Goal: Transaction & Acquisition: Purchase product/service

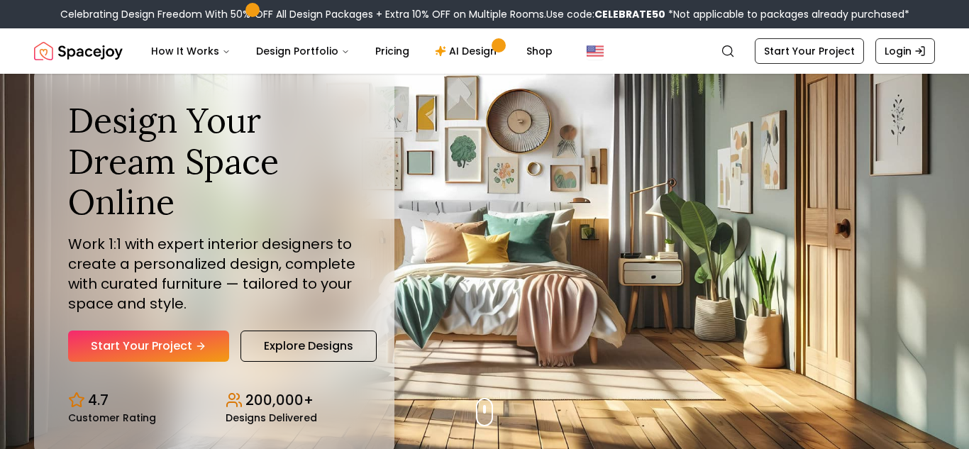
scroll to position [2, 0]
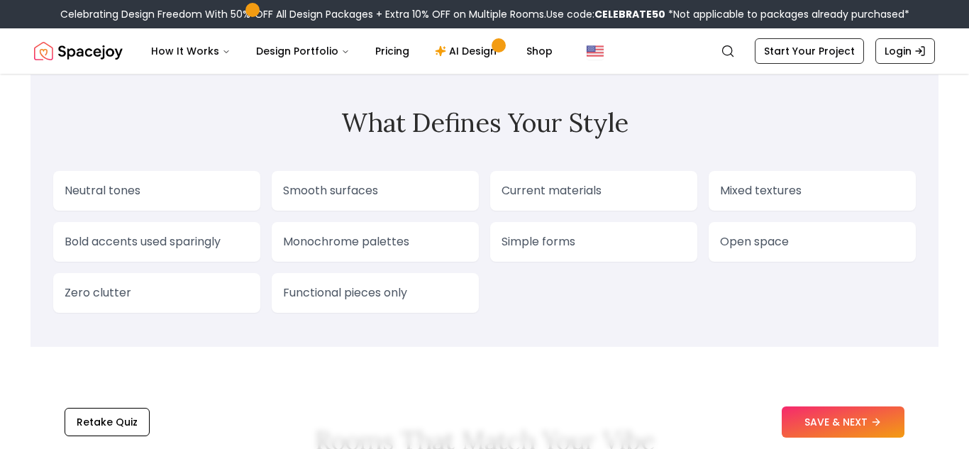
scroll to position [1026, 0]
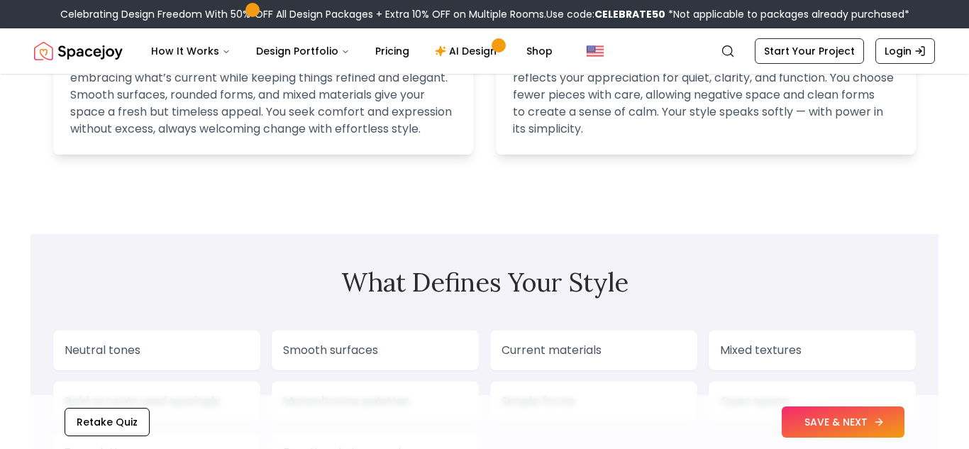
click at [793, 414] on button "SAVE & NEXT" at bounding box center [843, 421] width 123 height 31
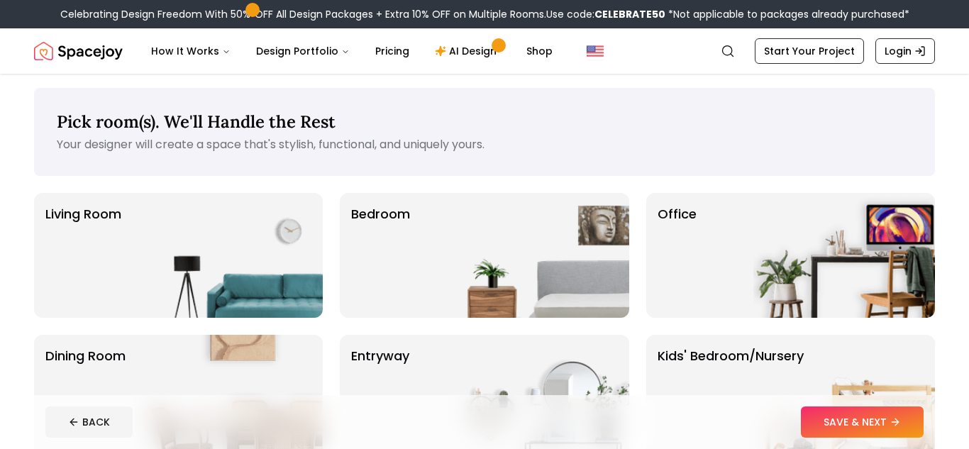
scroll to position [6, 0]
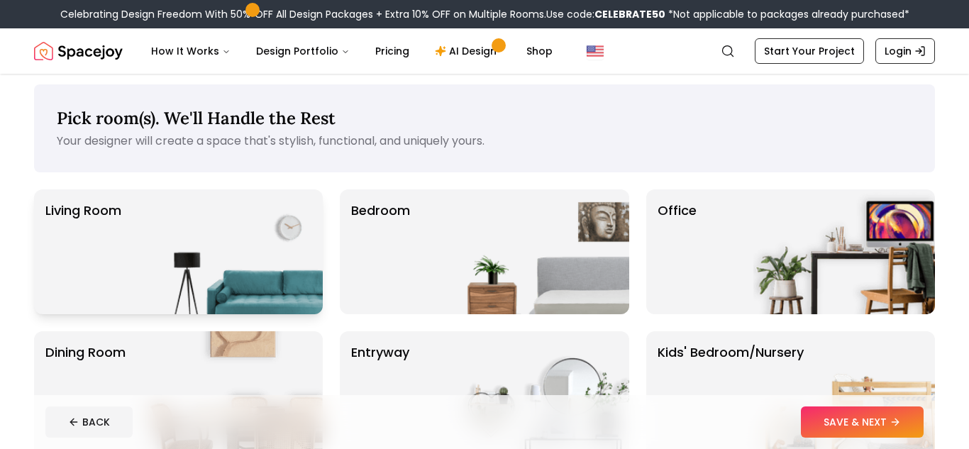
click at [207, 255] on img at bounding box center [232, 251] width 182 height 125
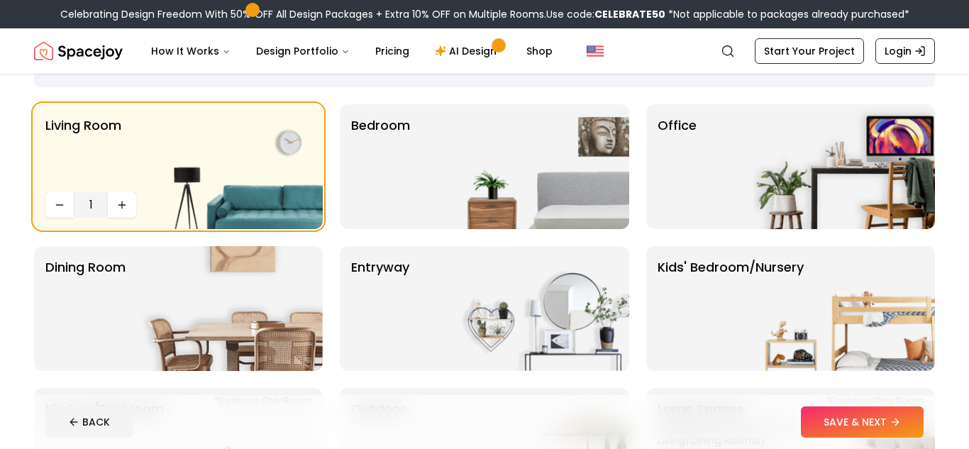
scroll to position [95, 0]
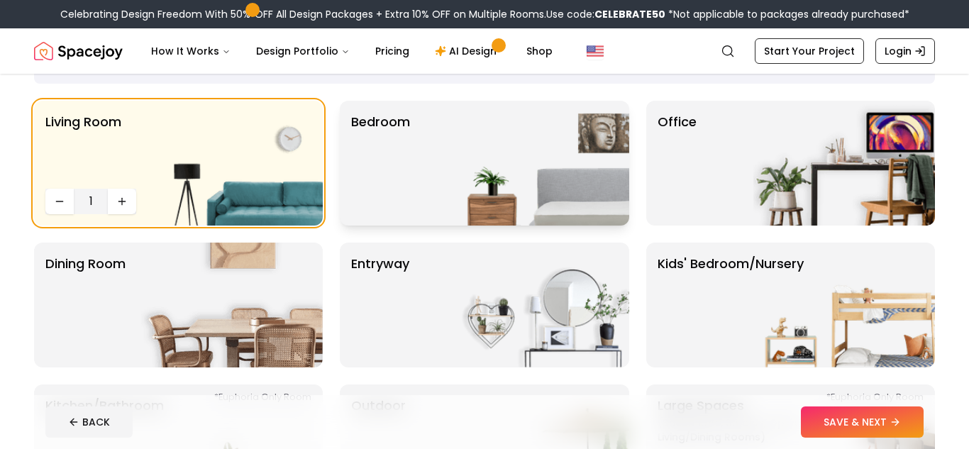
click at [477, 136] on img at bounding box center [539, 163] width 182 height 125
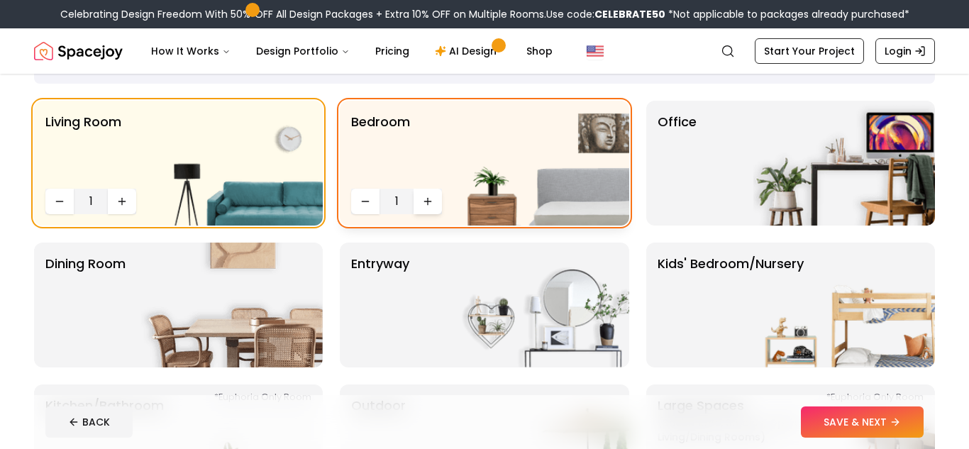
click at [438, 205] on button "Increase quantity" at bounding box center [427, 202] width 28 height 26
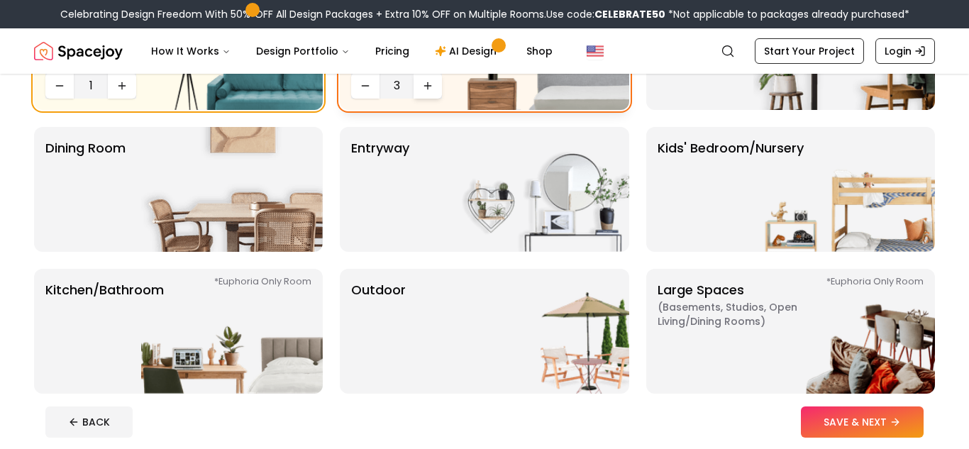
scroll to position [213, 0]
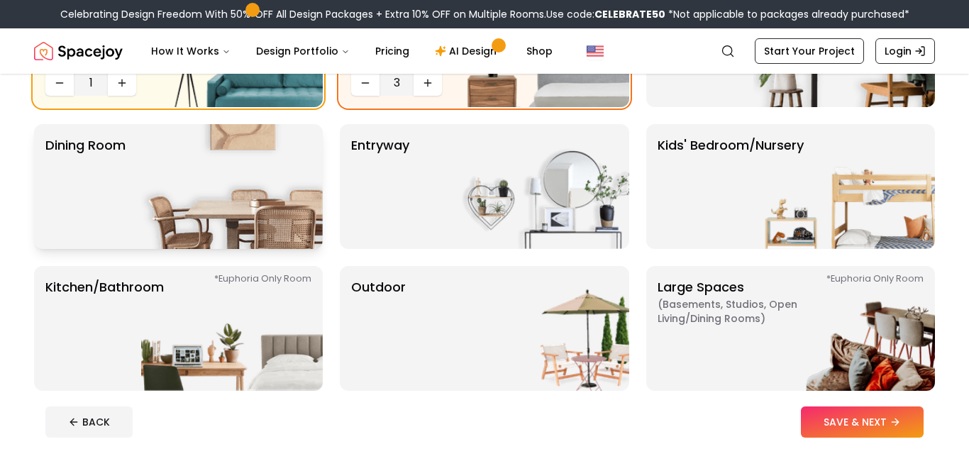
click at [271, 189] on img at bounding box center [232, 186] width 182 height 125
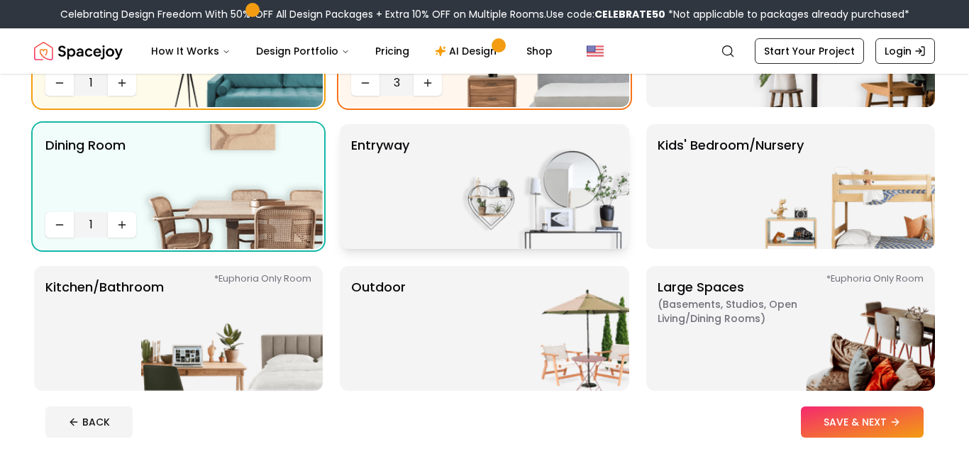
click at [413, 210] on div "entryway" at bounding box center [484, 186] width 289 height 125
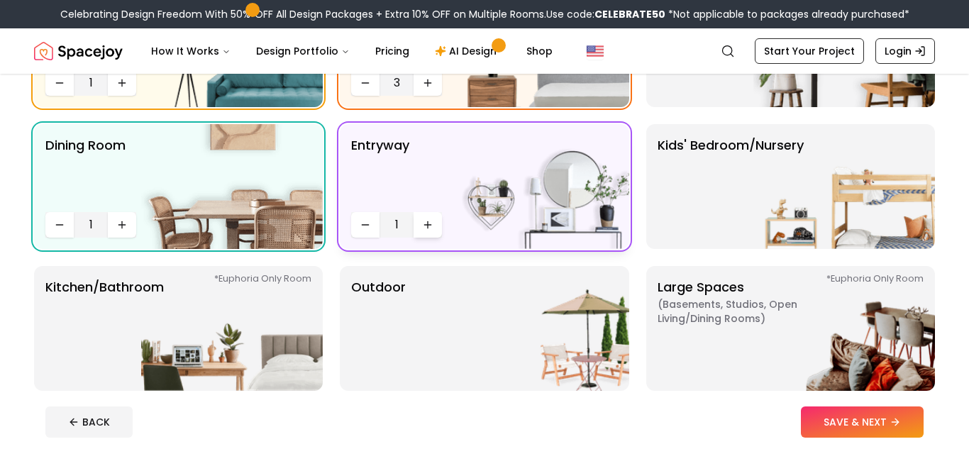
click at [431, 233] on button "Increase quantity" at bounding box center [427, 225] width 28 height 26
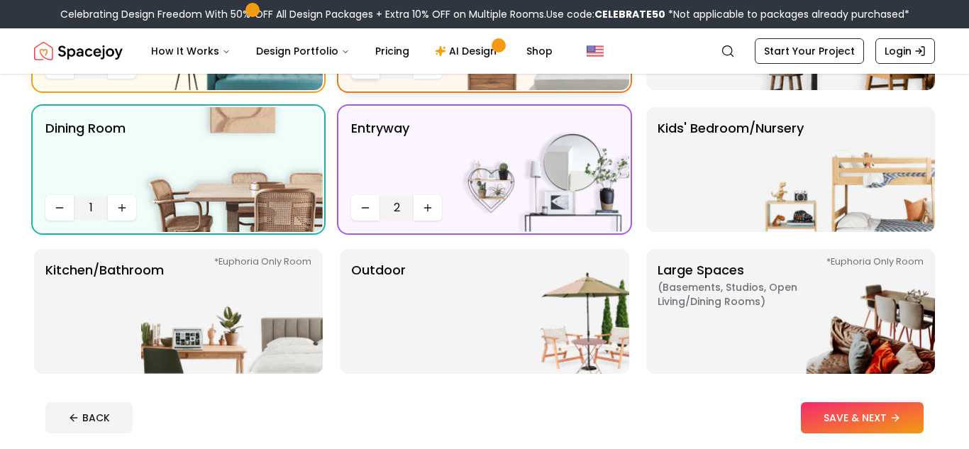
scroll to position [228, 0]
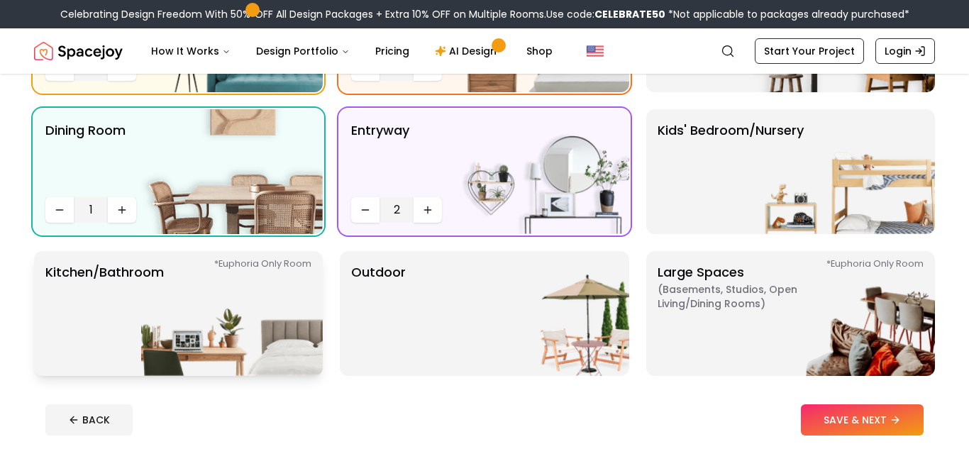
click at [223, 317] on img at bounding box center [232, 313] width 182 height 125
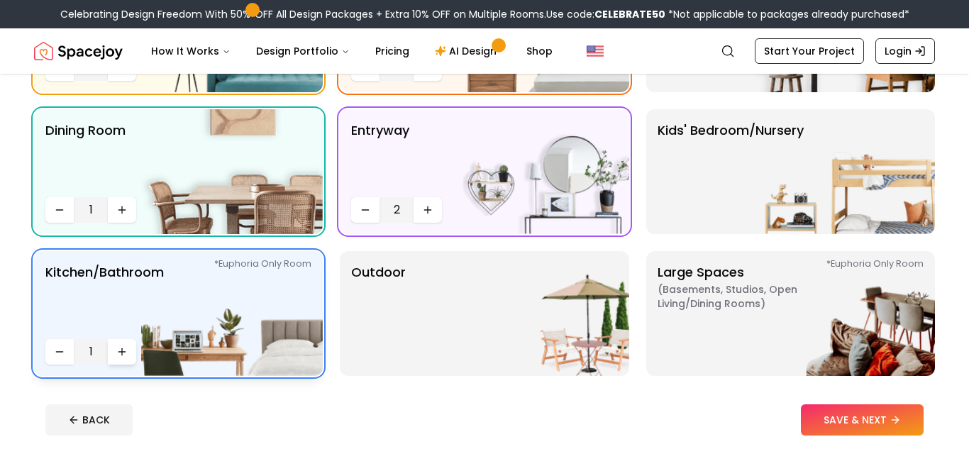
click at [121, 355] on icon "Increase quantity" at bounding box center [121, 351] width 11 height 11
click at [431, 348] on div "Outdoor" at bounding box center [484, 313] width 289 height 125
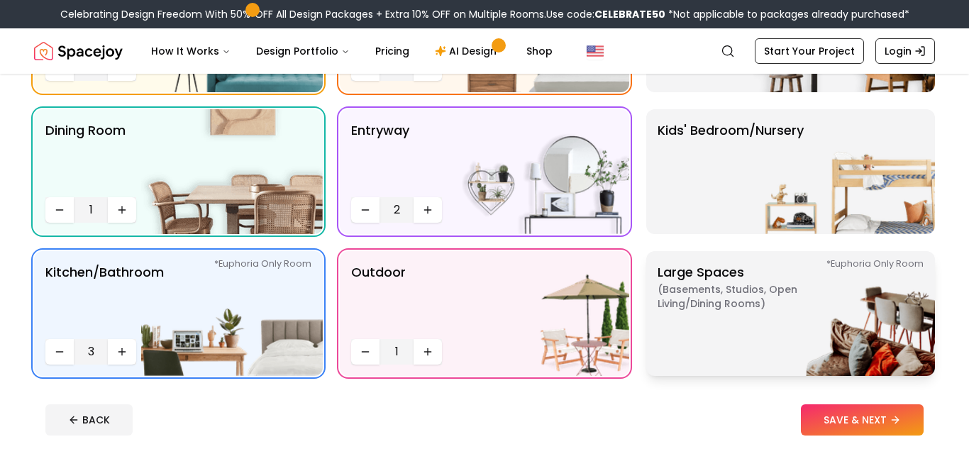
click at [746, 346] on p "Large Spaces ( Basements, Studios, Open living/dining rooms ) *Euphoria Only Ro…" at bounding box center [745, 313] width 177 height 102
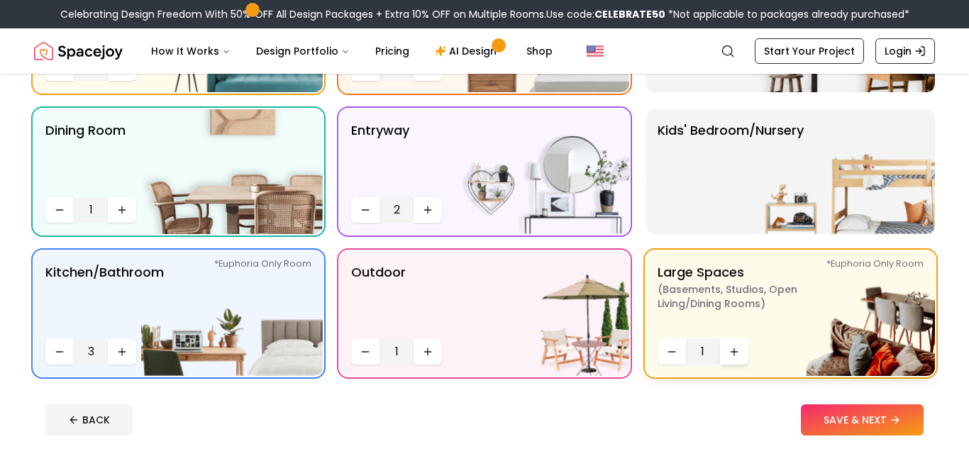
click at [735, 343] on button "Increase quantity" at bounding box center [734, 352] width 28 height 26
click at [677, 344] on button "Decrease quantity" at bounding box center [671, 352] width 28 height 26
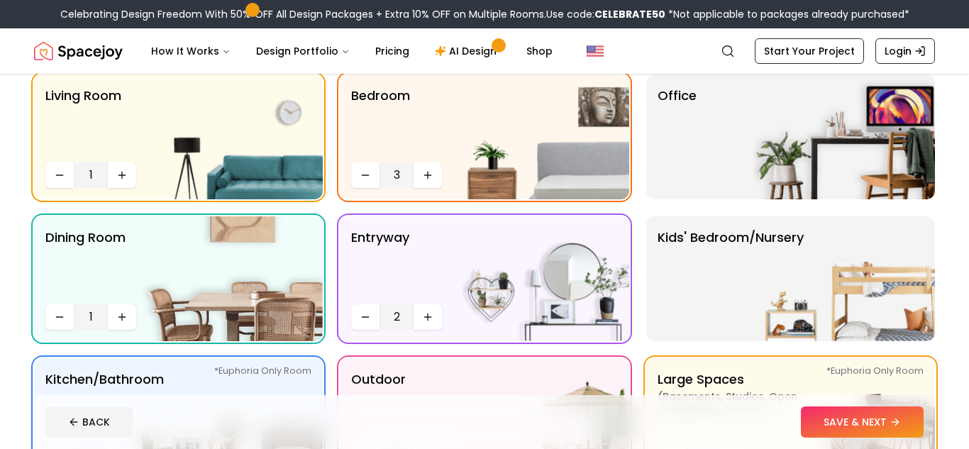
scroll to position [116, 0]
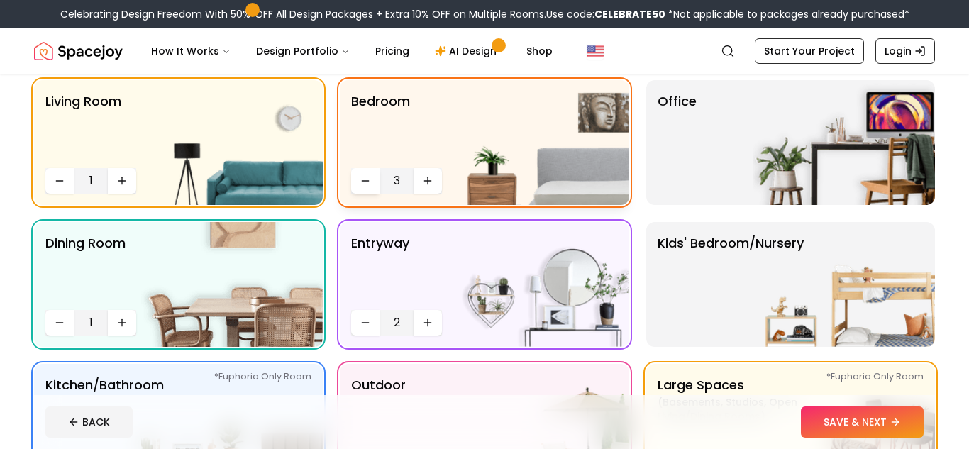
click at [372, 180] on button "Decrease quantity" at bounding box center [365, 181] width 28 height 26
click at [716, 185] on div "Office" at bounding box center [790, 142] width 289 height 125
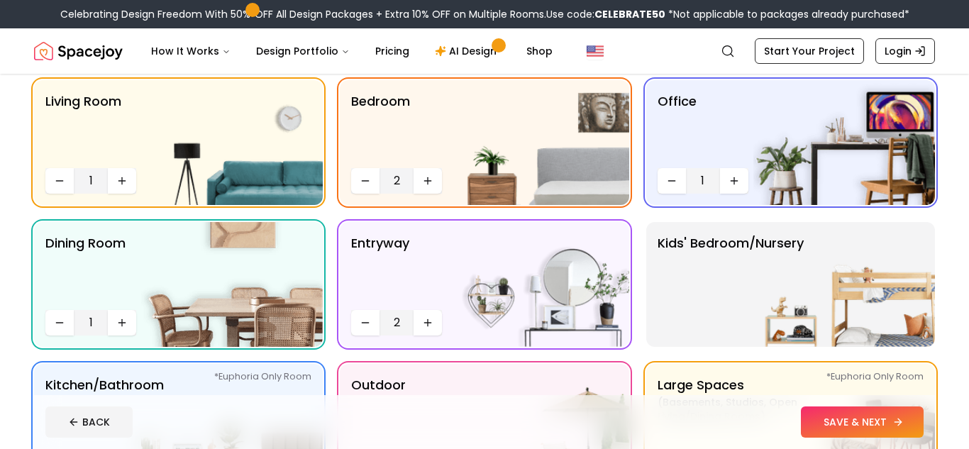
click at [825, 417] on button "SAVE & NEXT" at bounding box center [862, 421] width 123 height 31
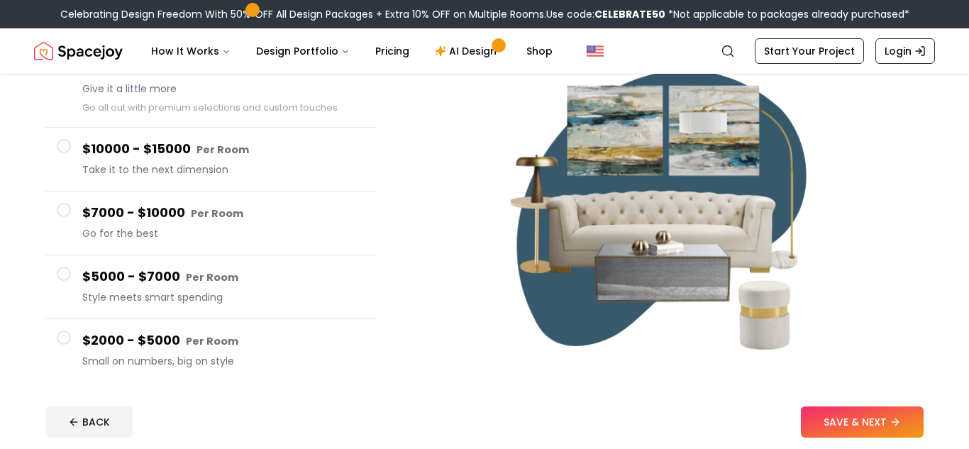
scroll to position [158, 0]
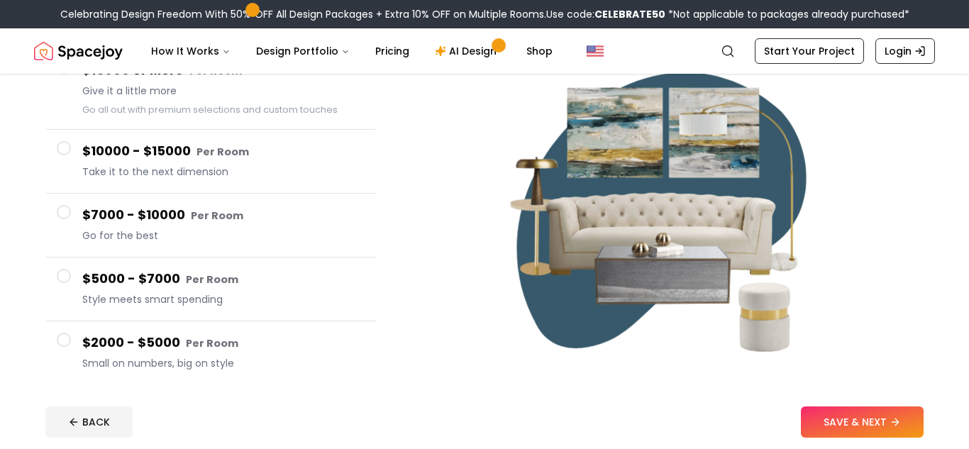
click at [172, 347] on h4 "$2000 - $5000 Per Room" at bounding box center [223, 343] width 282 height 21
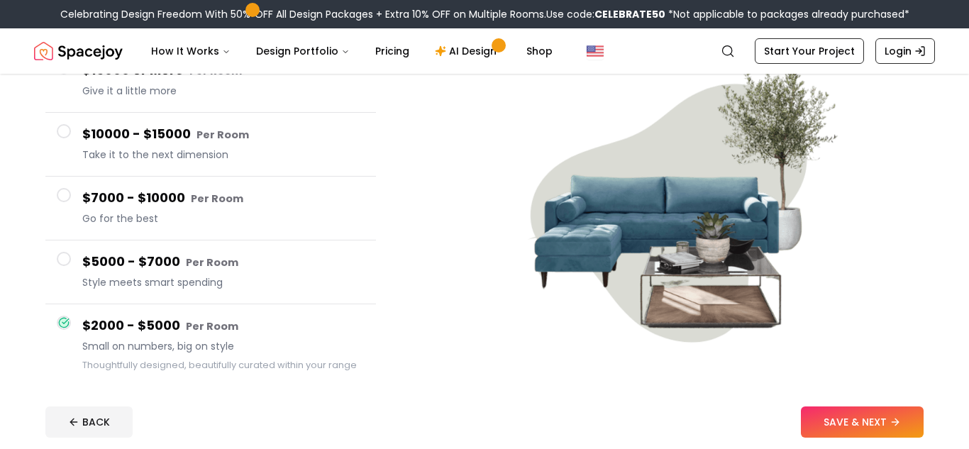
click at [302, 267] on h4 "$5000 - $7000 Per Room" at bounding box center [223, 262] width 282 height 21
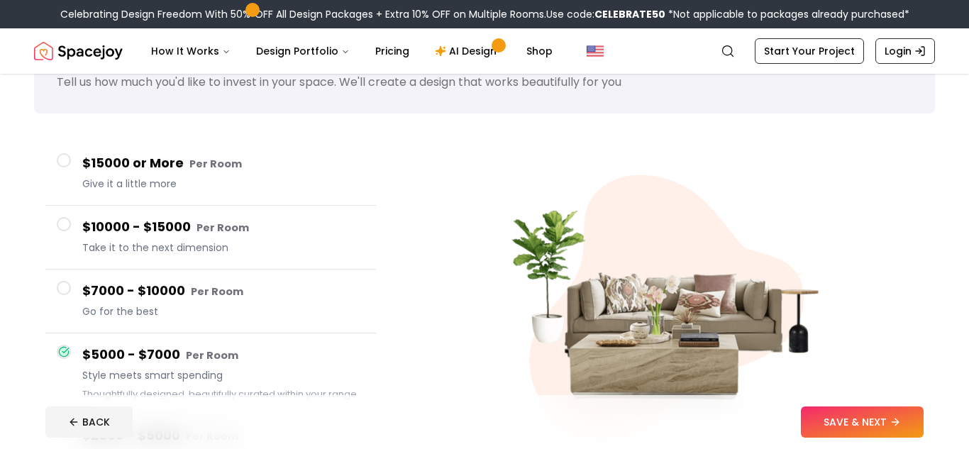
scroll to position [48, 0]
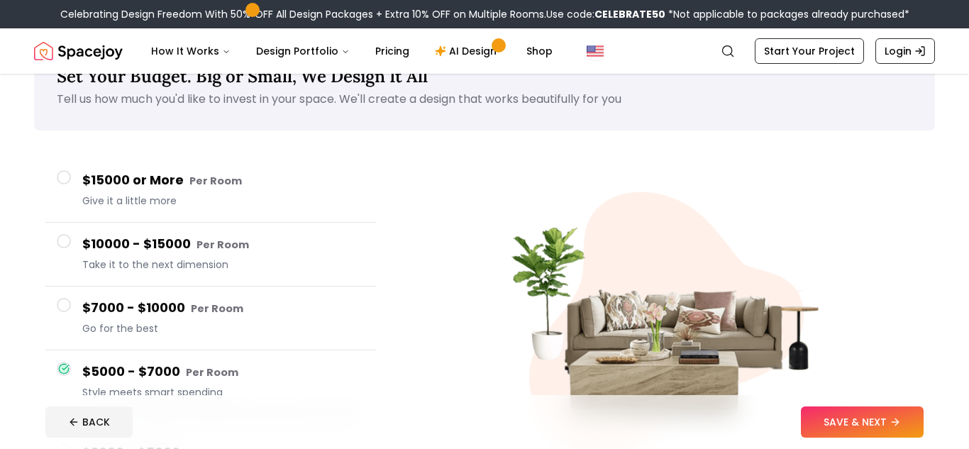
click at [223, 304] on small "Per Room" at bounding box center [217, 308] width 52 height 14
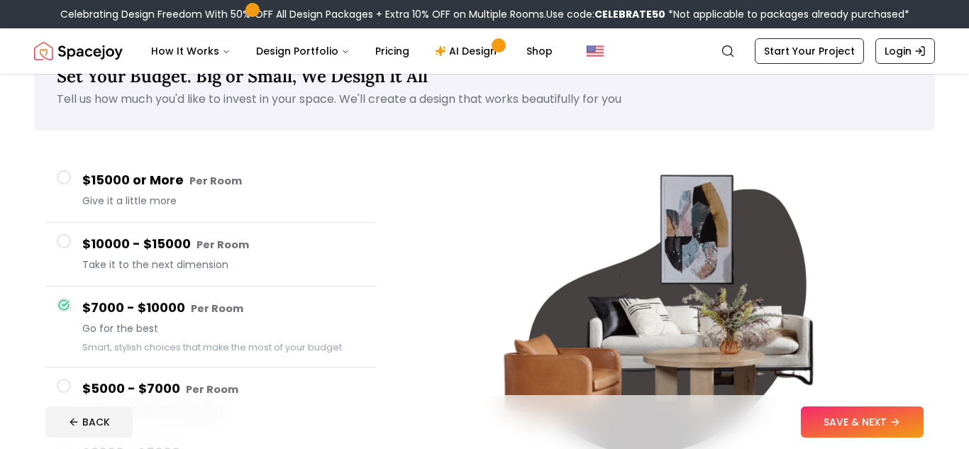
click at [216, 279] on button "$10000 - $15000 Per Room Take it to the next dimension" at bounding box center [210, 255] width 330 height 64
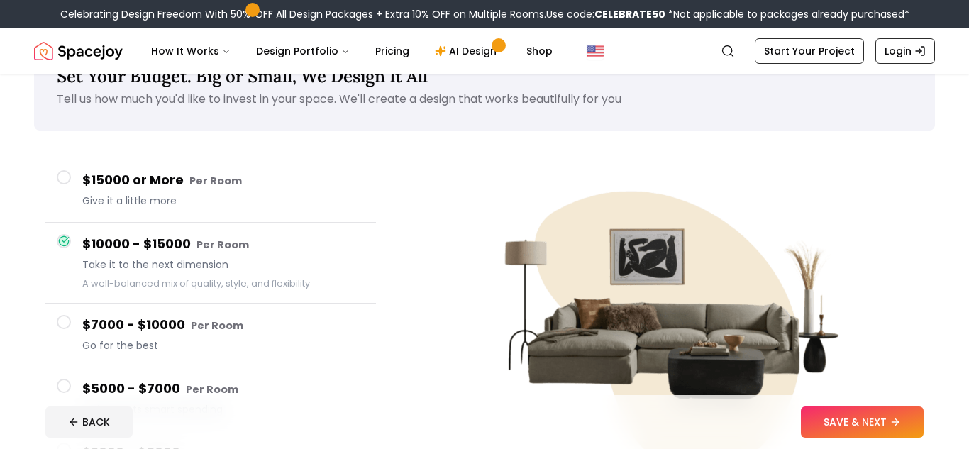
click at [187, 206] on span "Give it a little more" at bounding box center [223, 201] width 282 height 14
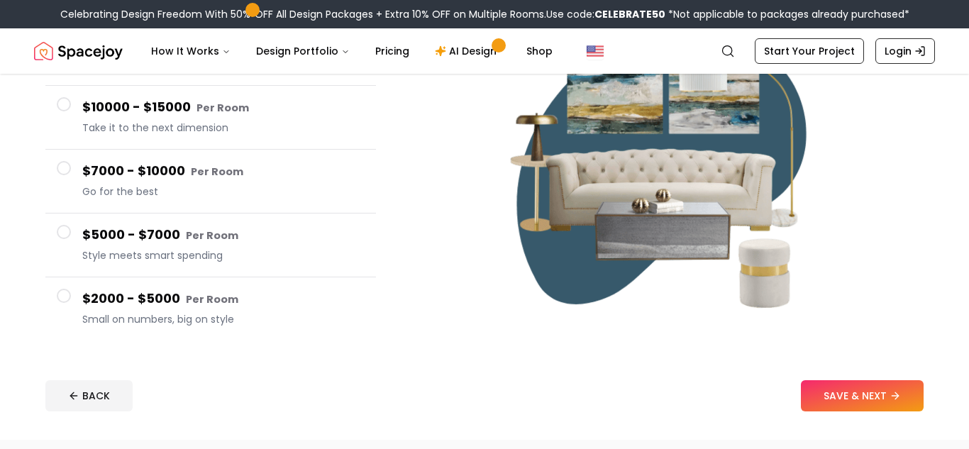
scroll to position [226, 0]
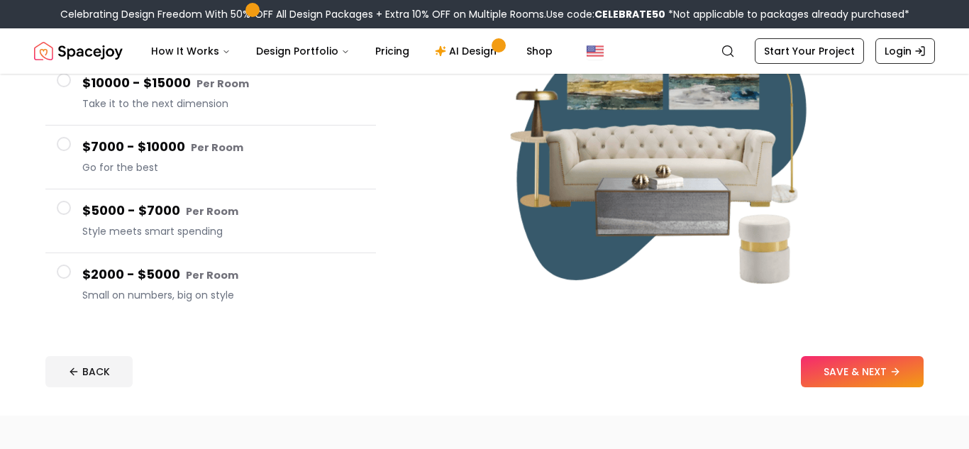
click at [201, 248] on button "$5000 - $7000 Per Room Style meets smart spending" at bounding box center [210, 221] width 330 height 64
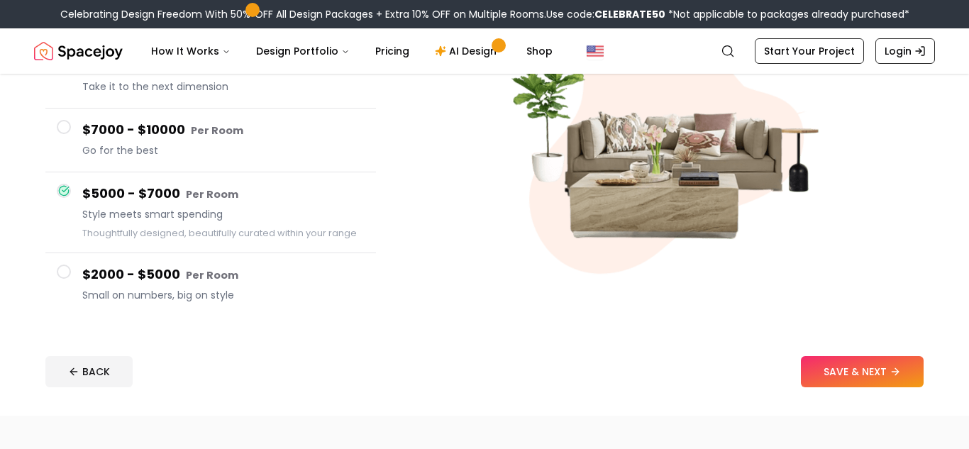
click at [246, 277] on h4 "$2000 - $5000 Per Room" at bounding box center [223, 275] width 282 height 21
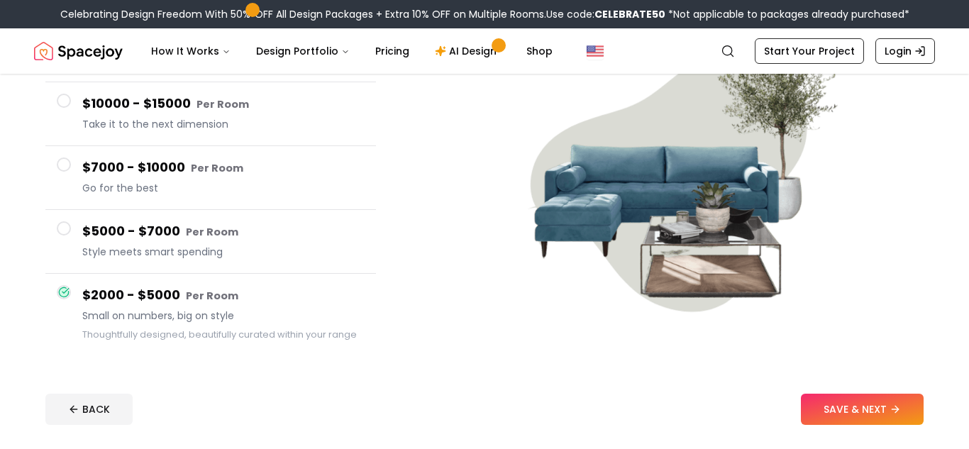
scroll to position [181, 0]
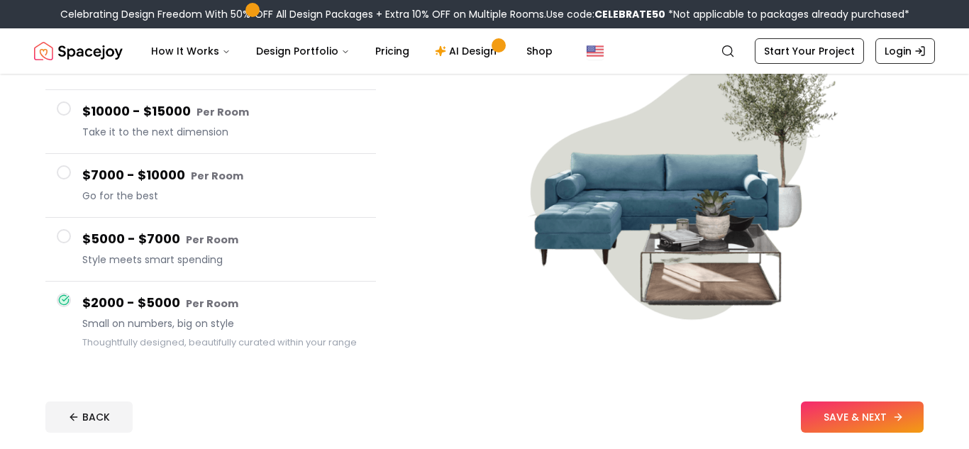
click at [896, 426] on button "SAVE & NEXT" at bounding box center [862, 416] width 123 height 31
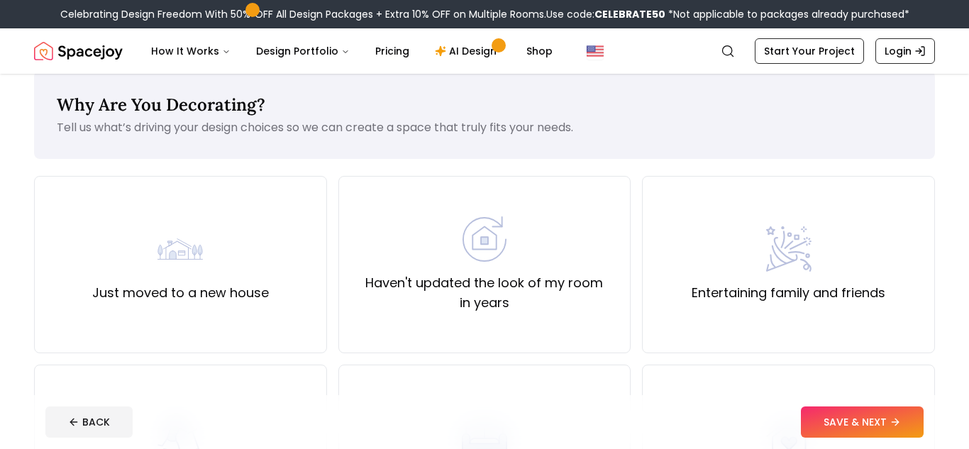
scroll to position [13, 0]
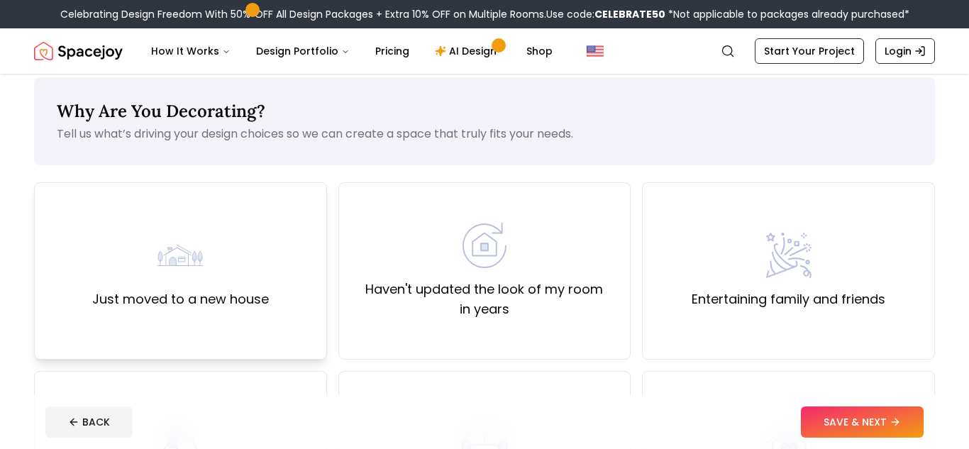
click at [217, 258] on div "Just moved to a new house" at bounding box center [180, 271] width 177 height 77
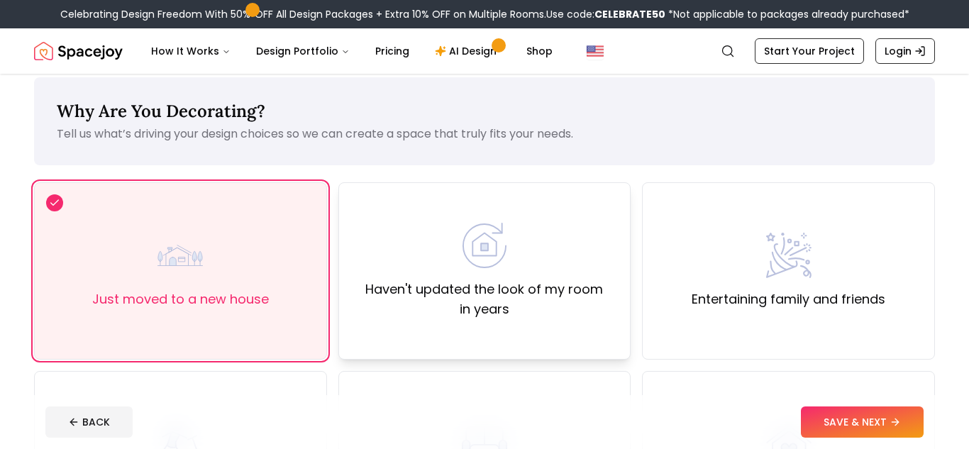
click at [594, 298] on label "Haven't updated the look of my room in years" at bounding box center [484, 299] width 269 height 40
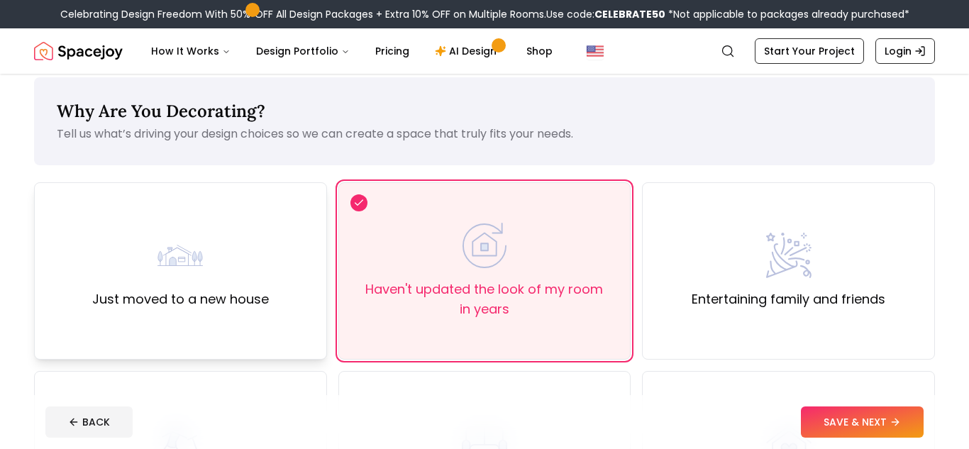
click at [299, 267] on div "Just moved to a new house" at bounding box center [180, 270] width 293 height 177
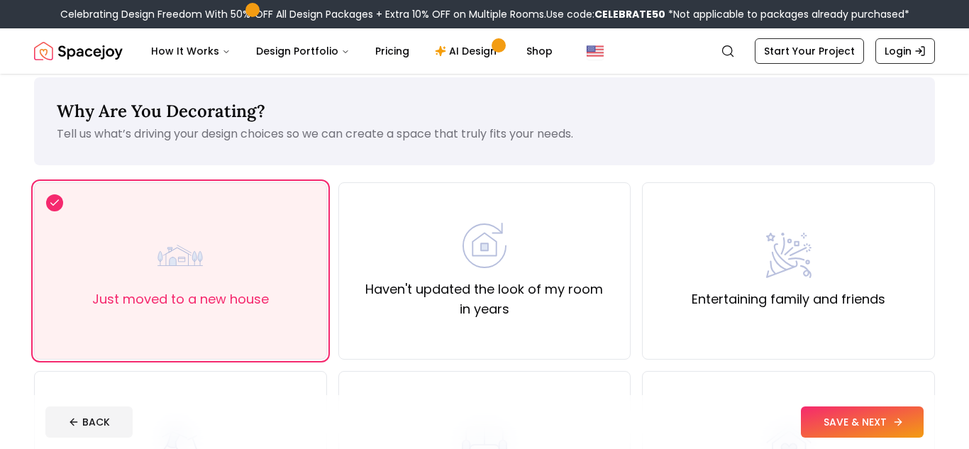
click at [882, 410] on button "SAVE & NEXT" at bounding box center [862, 421] width 123 height 31
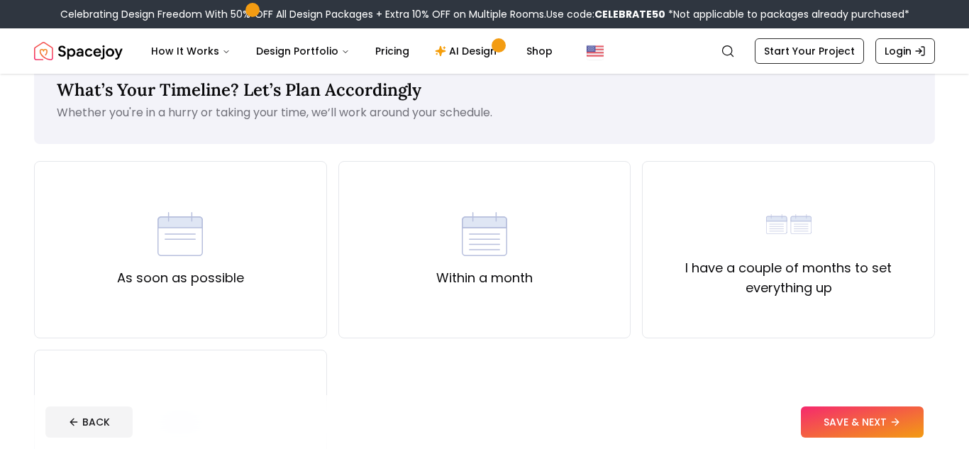
scroll to position [34, 0]
click at [775, 243] on img at bounding box center [788, 224] width 45 height 45
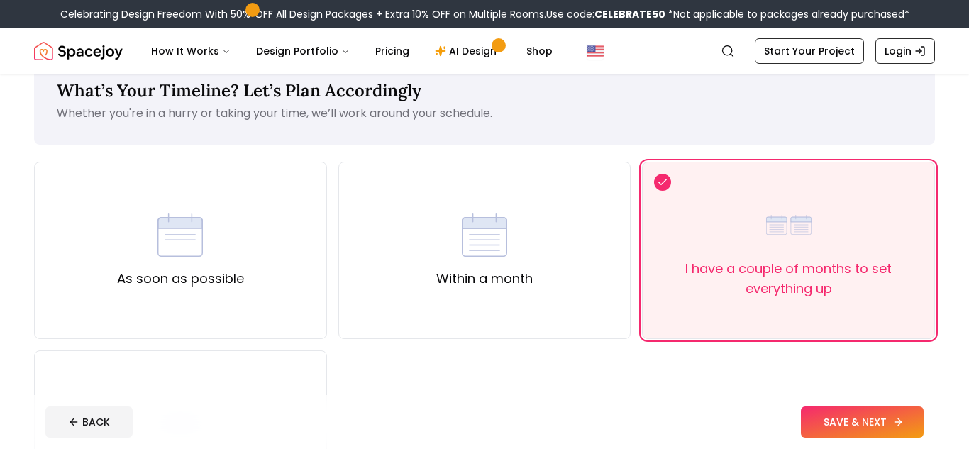
click at [865, 412] on button "SAVE & NEXT" at bounding box center [862, 421] width 123 height 31
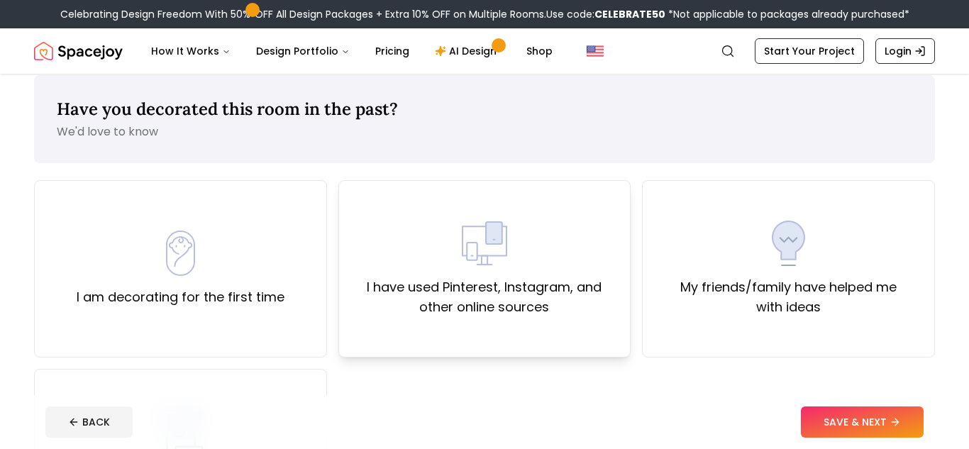
scroll to position [8, 0]
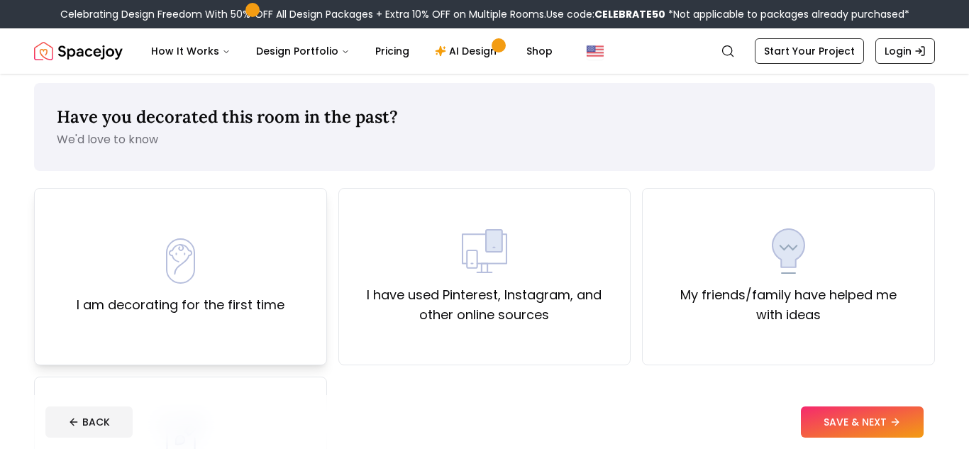
click at [254, 237] on div "I am decorating for the first time" at bounding box center [180, 276] width 293 height 177
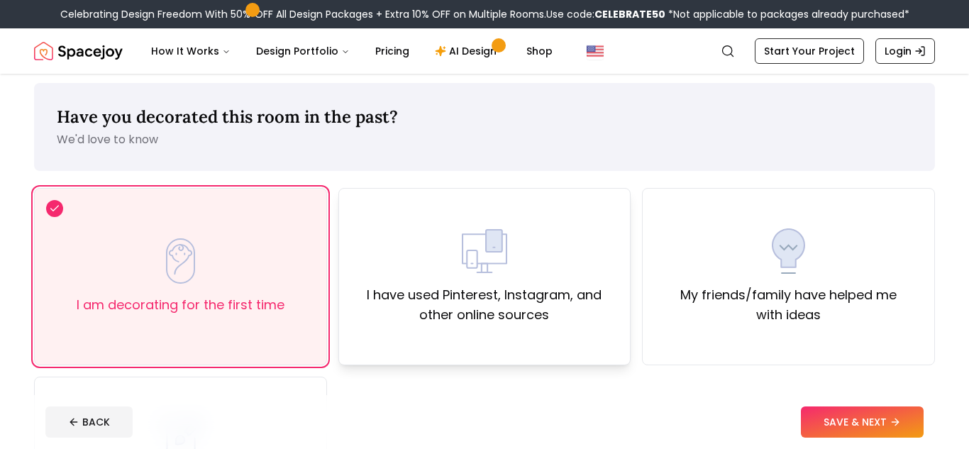
click at [379, 264] on div "I have used Pinterest, Instagram, and other online sources" at bounding box center [484, 276] width 269 height 96
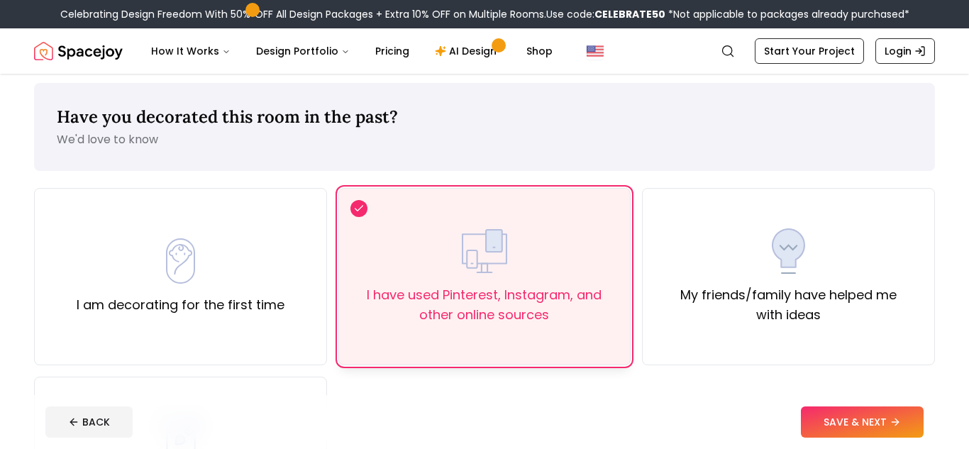
click at [379, 264] on div "I have used Pinterest, Instagram, and other online sources" at bounding box center [484, 276] width 269 height 96
click at [361, 150] on div "Have you decorated this room in the past? We'd love to know" at bounding box center [484, 127] width 901 height 88
click at [188, 254] on img at bounding box center [179, 260] width 45 height 45
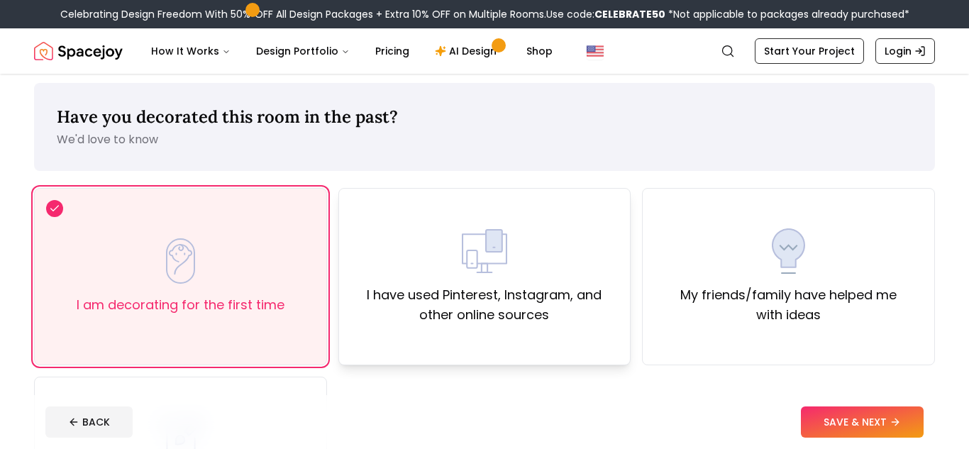
click at [484, 286] on label "I have used Pinterest, Instagram, and other online sources" at bounding box center [484, 305] width 269 height 40
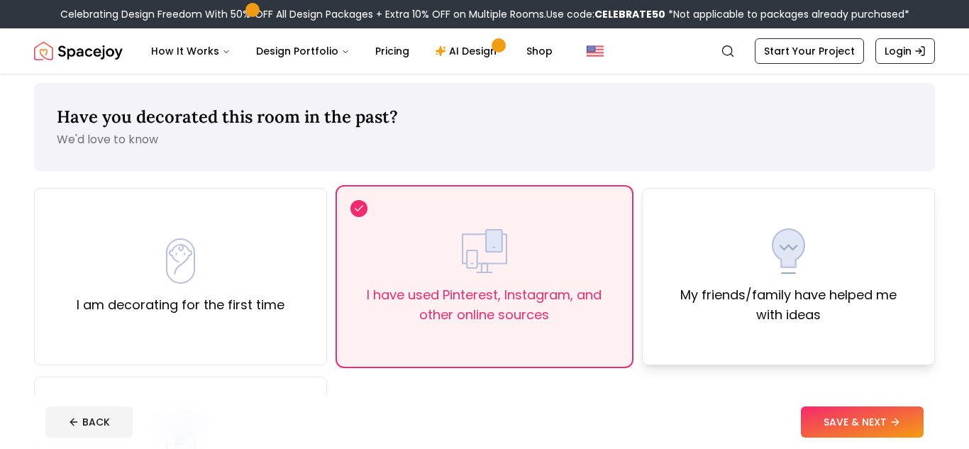
click at [700, 324] on label "My friends/family have helped me with ideas" at bounding box center [788, 305] width 269 height 40
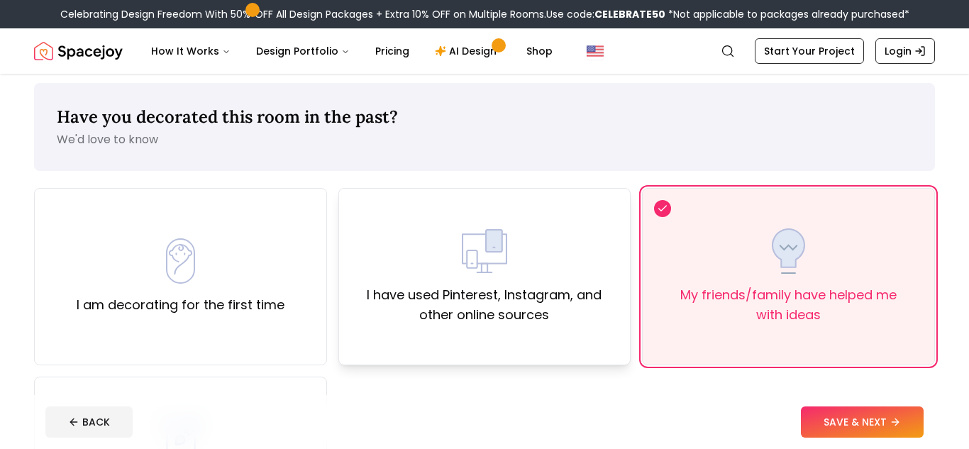
click at [389, 304] on label "I have used Pinterest, Instagram, and other online sources" at bounding box center [484, 305] width 269 height 40
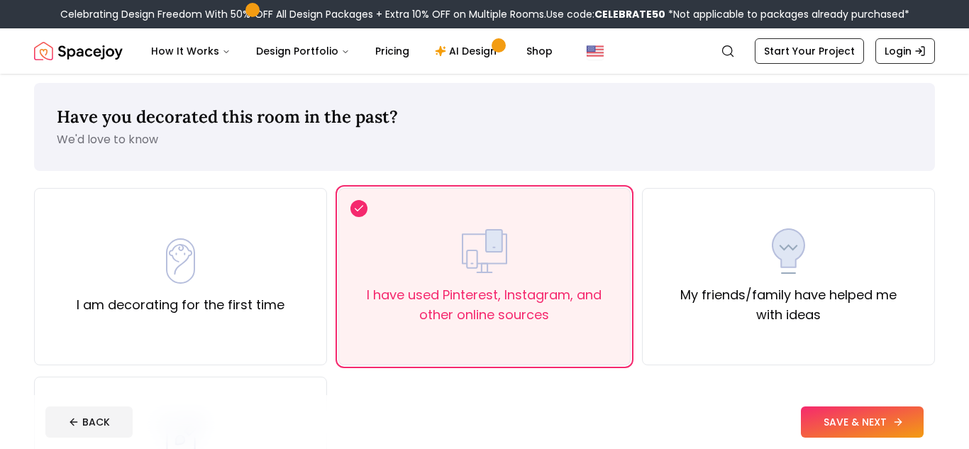
click at [826, 421] on button "SAVE & NEXT" at bounding box center [862, 421] width 123 height 31
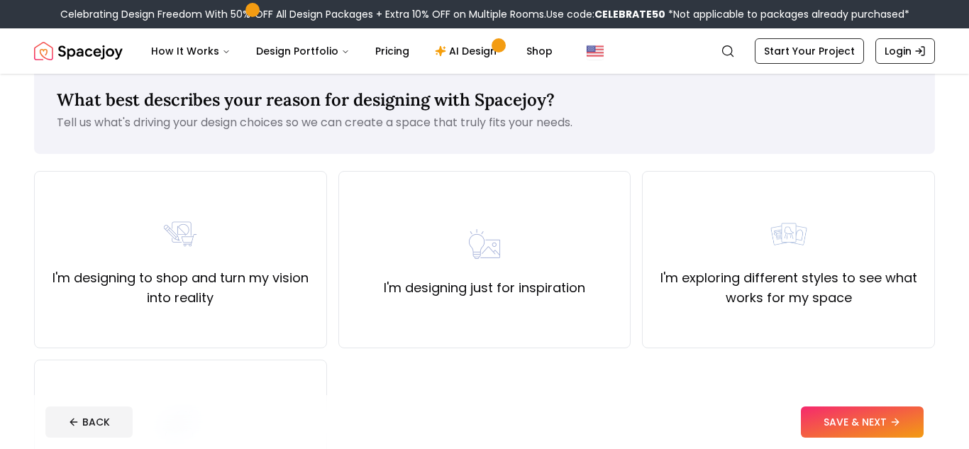
scroll to position [24, 0]
click at [487, 302] on div "I'm designing just for inspiration" at bounding box center [484, 260] width 293 height 177
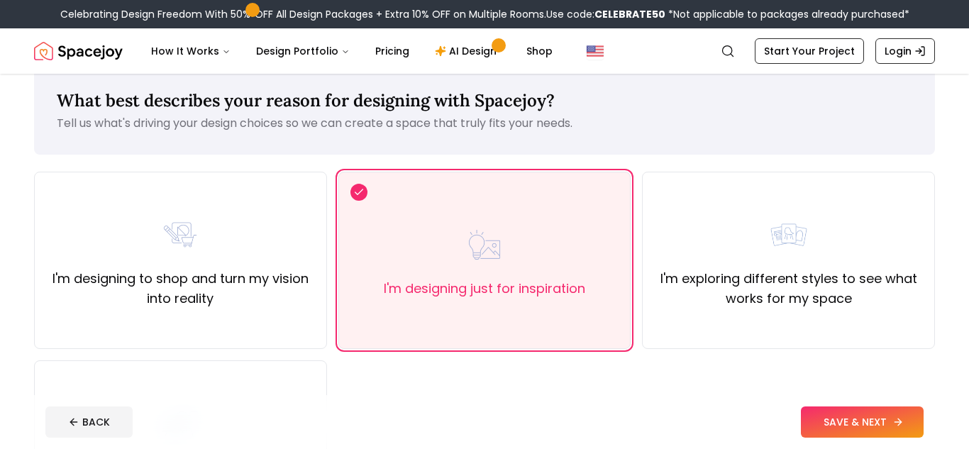
click at [848, 423] on button "SAVE & NEXT" at bounding box center [862, 421] width 123 height 31
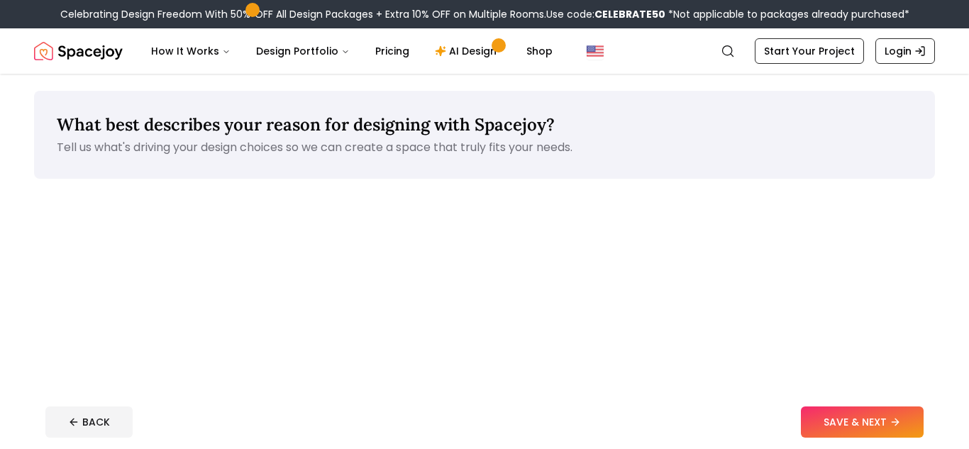
scroll to position [24, 0]
